Goal: Information Seeking & Learning: Check status

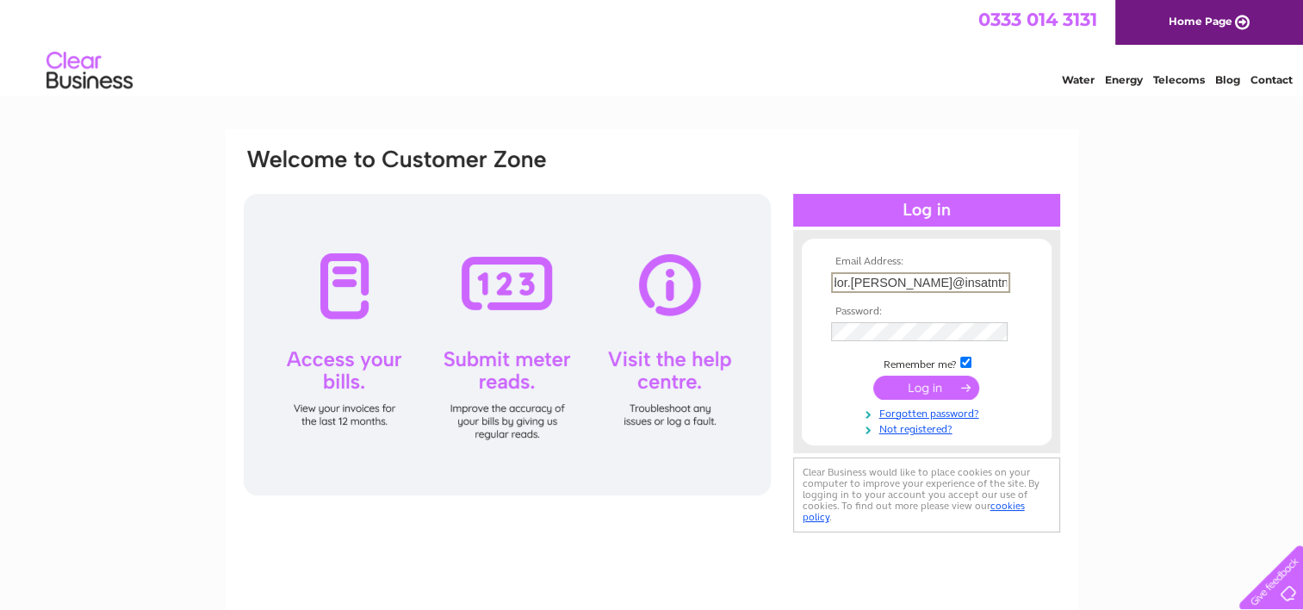
scroll to position [0, 17]
type input "[EMAIL_ADDRESS][PERSON_NAME][DOMAIN_NAME]"
click at [909, 389] on input "submit" at bounding box center [926, 386] width 106 height 24
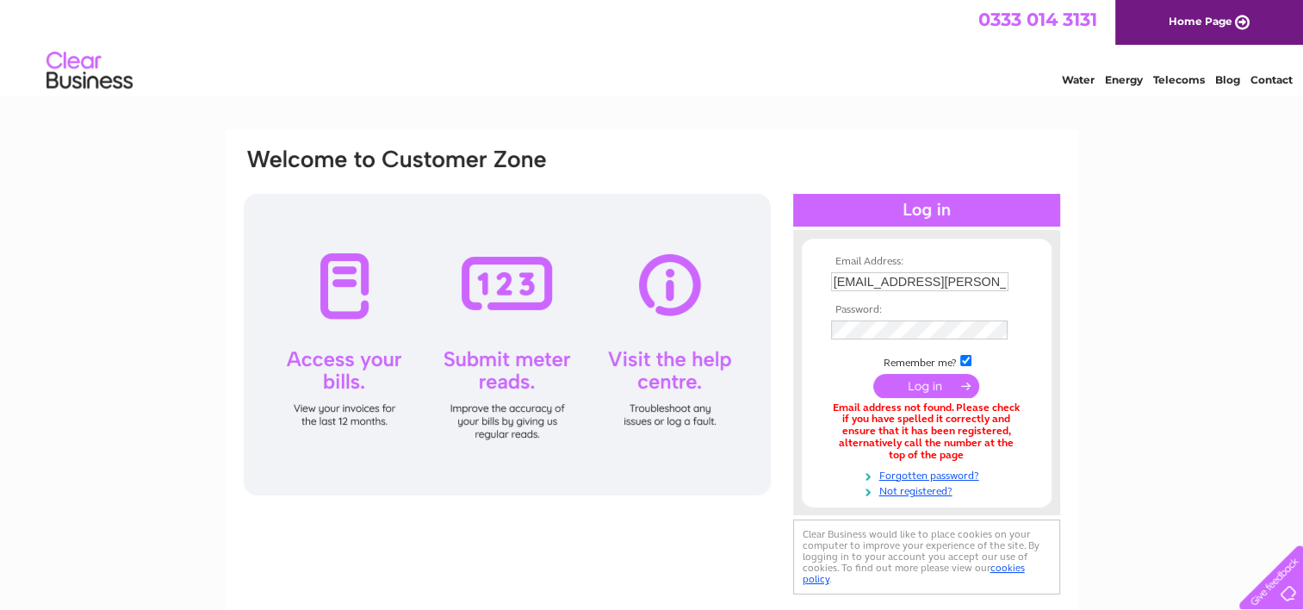
click at [851, 279] on input "dor.goldie@insatntneighbour.co.uk" at bounding box center [919, 281] width 177 height 19
type input "dot.goldie@insatntneighbour.co.uk"
click at [937, 389] on input "submit" at bounding box center [926, 387] width 106 height 24
click at [906, 281] on input "[EMAIL_ADDRESS][PERSON_NAME][DOMAIN_NAME]" at bounding box center [919, 281] width 177 height 19
drag, startPoint x: 871, startPoint y: 281, endPoint x: 892, endPoint y: 283, distance: 20.8
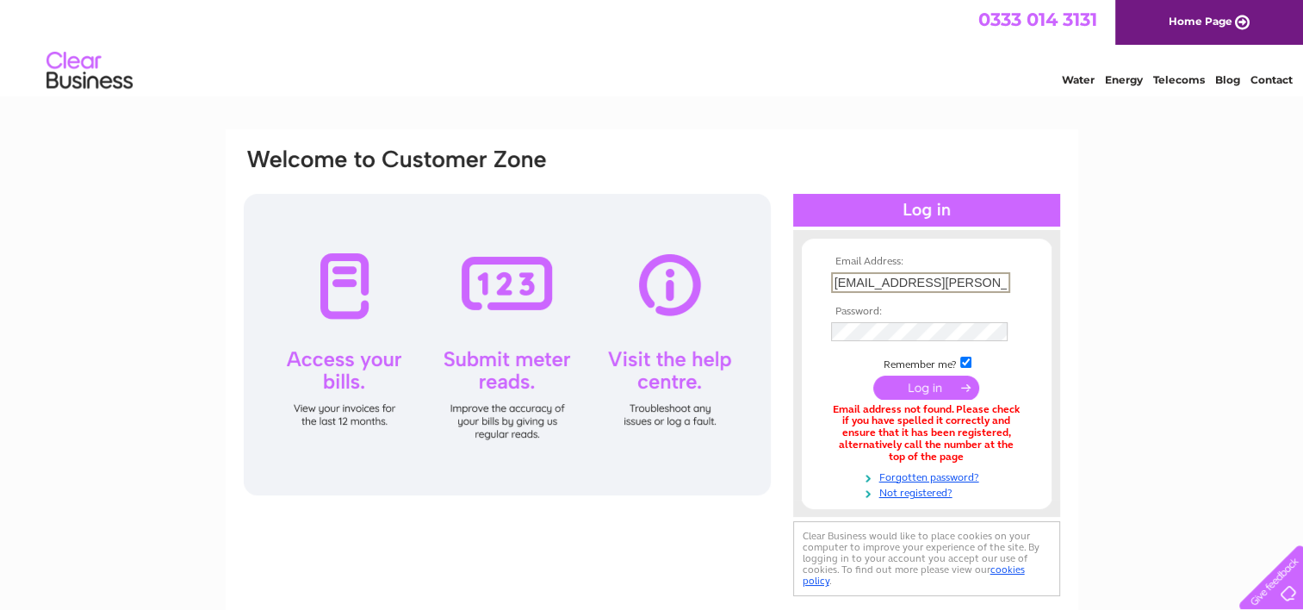
click at [892, 283] on input "[EMAIL_ADDRESS][PERSON_NAME][DOMAIN_NAME]" at bounding box center [920, 282] width 179 height 21
click at [925, 281] on input "[EMAIL_ADDRESS][PERSON_NAME][DOMAIN_NAME]" at bounding box center [920, 282] width 179 height 21
type input "[EMAIL_ADDRESS][PERSON_NAME][DOMAIN_NAME]"
click at [922, 382] on input "submit" at bounding box center [926, 387] width 106 height 24
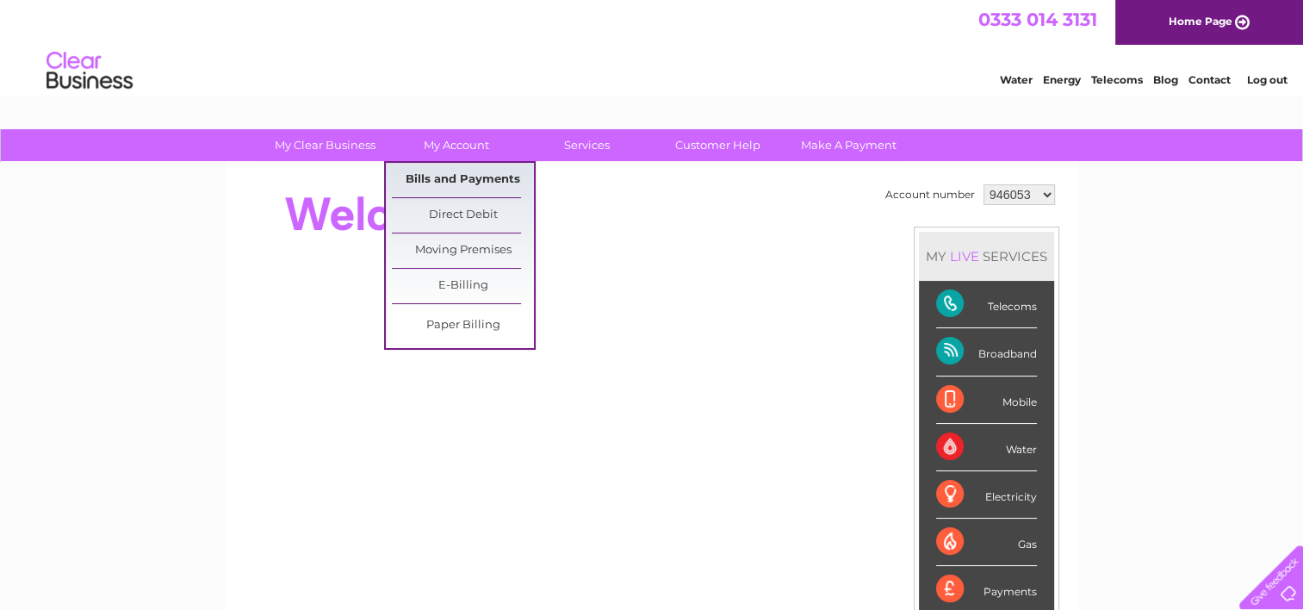
click at [464, 176] on link "Bills and Payments" at bounding box center [463, 180] width 142 height 34
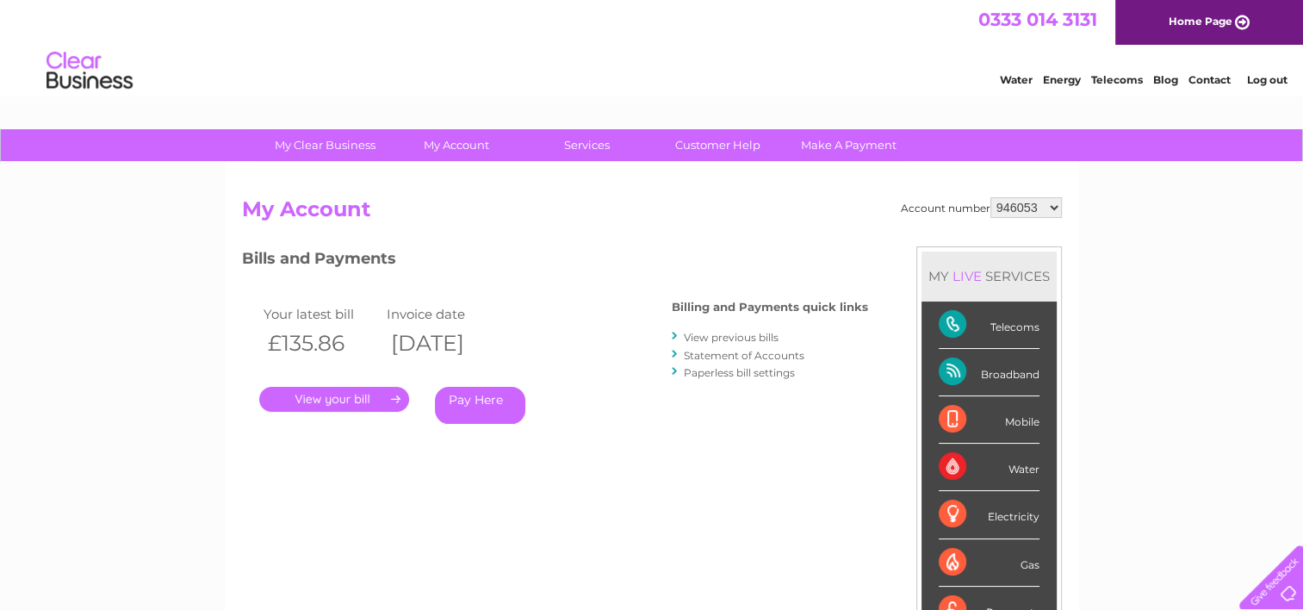
click at [724, 349] on link "Statement of Accounts" at bounding box center [744, 355] width 121 height 13
click at [1059, 206] on select "946053 981666 981669 981721 981722 1146860" at bounding box center [1025, 207] width 71 height 21
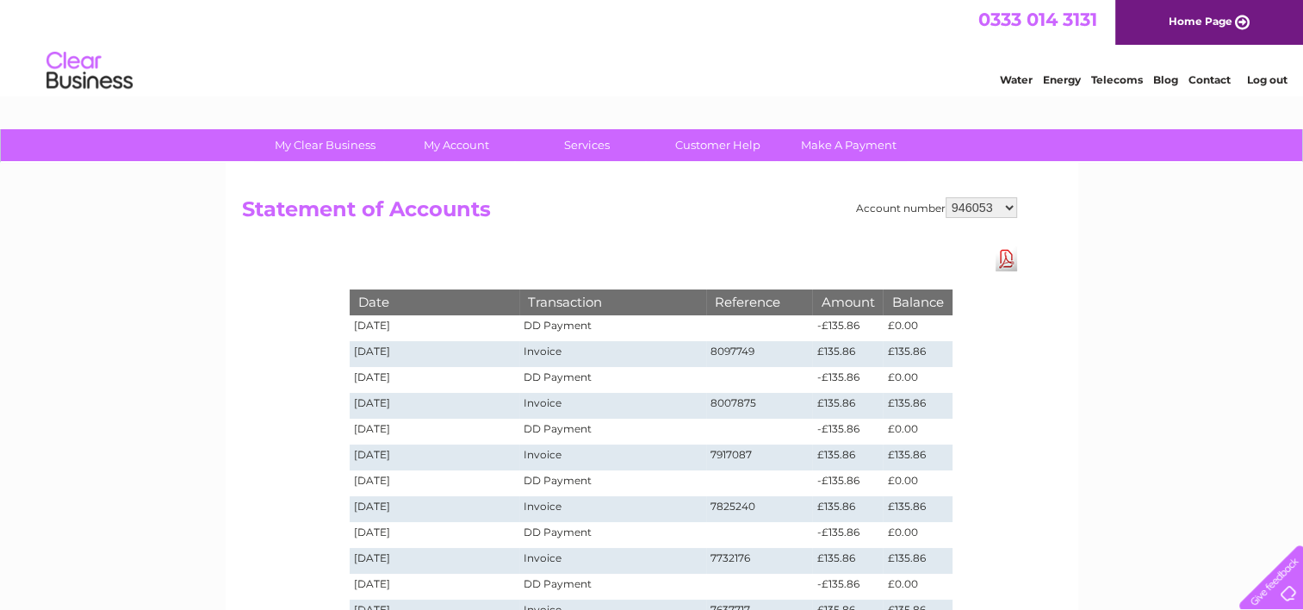
click at [1011, 207] on select "946053 981666 981669 981721 981722 1146860" at bounding box center [980, 207] width 71 height 21
select select "1146860"
click at [946, 197] on select "946053 981666 981669 981721 981722 1146860" at bounding box center [980, 207] width 71 height 21
click at [1009, 201] on select "946053 981666 981669 981721 981722 1146860" at bounding box center [980, 207] width 71 height 21
select select "981722"
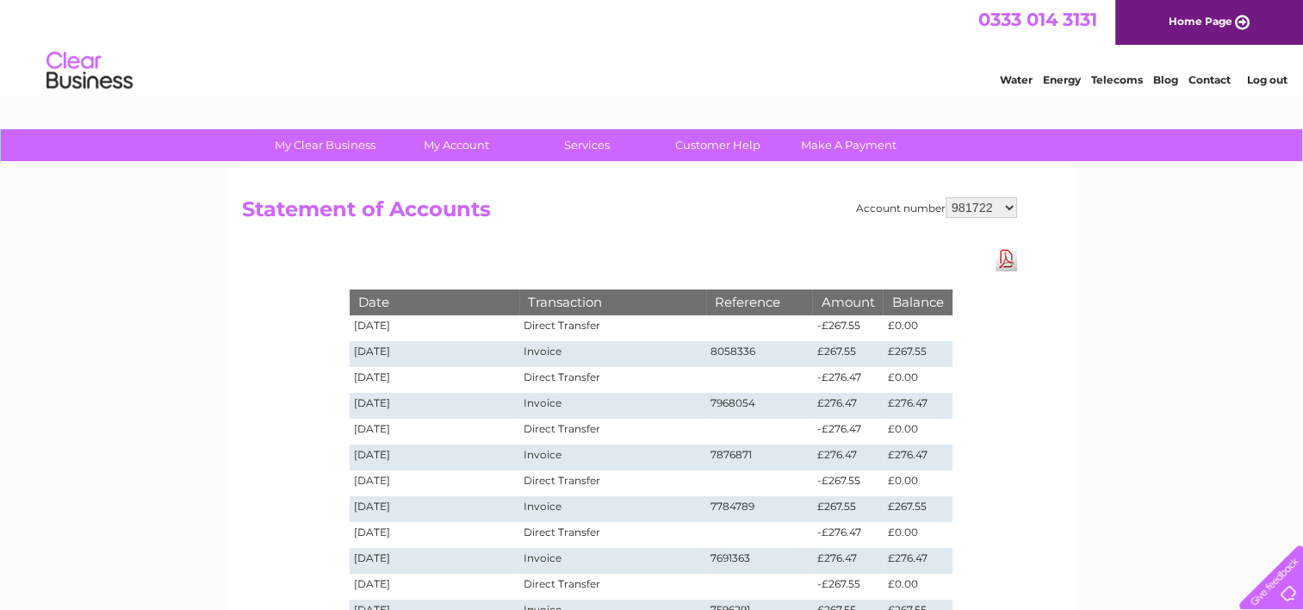
click at [946, 197] on select "946053 981666 981669 981721 981722 1146860" at bounding box center [980, 207] width 71 height 21
